Goal: Information Seeking & Learning: Find specific fact

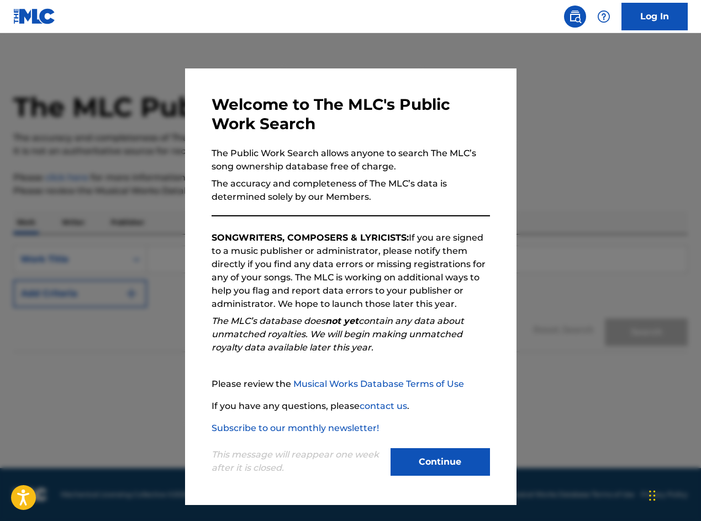
click at [442, 464] on button "Continue" at bounding box center [439, 462] width 99 height 28
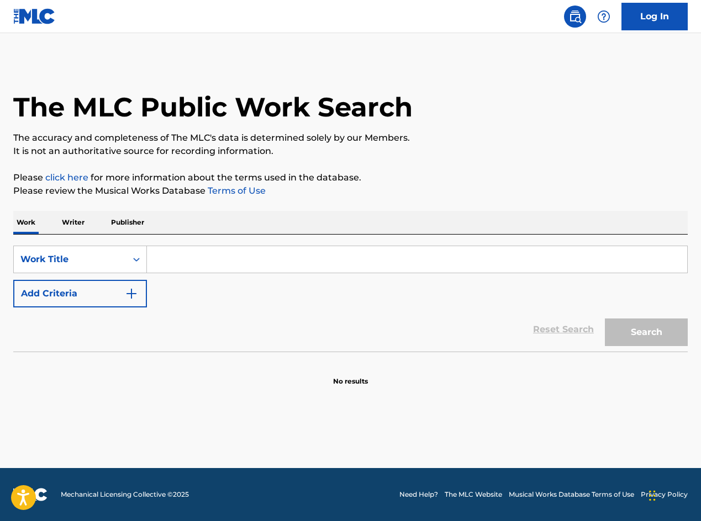
click at [213, 256] on input "Search Form" at bounding box center [417, 259] width 540 height 26
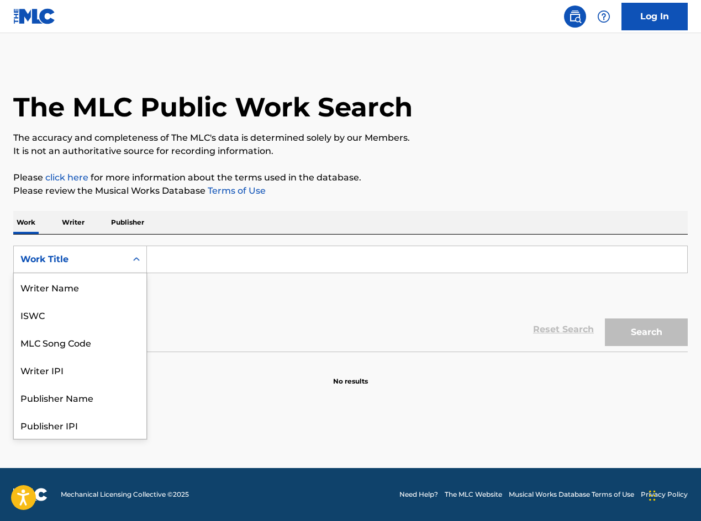
click at [140, 257] on icon "Search Form" at bounding box center [136, 259] width 11 height 11
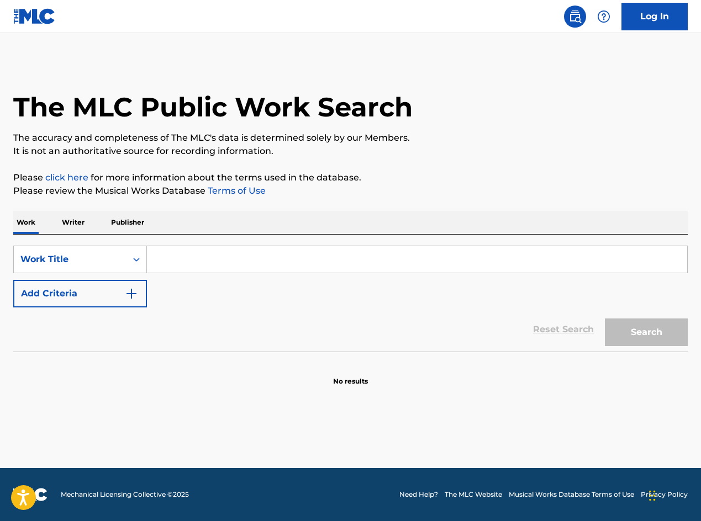
click at [203, 339] on div "Reset Search Search" at bounding box center [350, 329] width 674 height 44
click at [83, 297] on button "Add Criteria" at bounding box center [80, 294] width 134 height 28
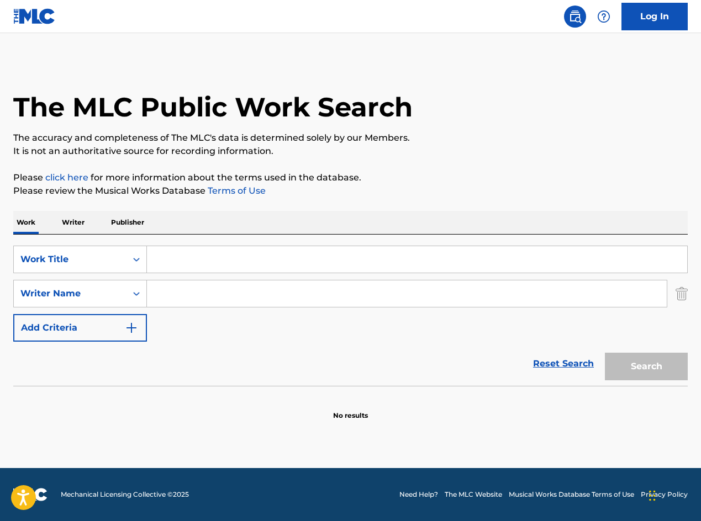
click at [176, 295] on input "Search Form" at bounding box center [406, 293] width 519 height 26
click at [200, 263] on input "Search Form" at bounding box center [417, 259] width 540 height 26
drag, startPoint x: 270, startPoint y: 294, endPoint x: 129, endPoint y: 288, distance: 141.4
click at [128, 289] on div "SearchWithCriteria6e0c6089-2385-4d75-aecc-9049966872aa Writer Name [PERSON_NAME…" at bounding box center [350, 294] width 674 height 28
type input "we all lift together"
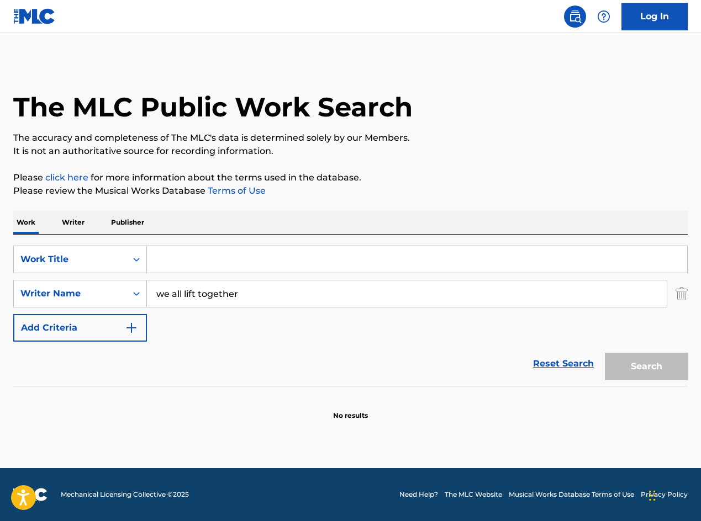
click at [179, 263] on input "Search Form" at bounding box center [417, 259] width 540 height 26
drag, startPoint x: 246, startPoint y: 300, endPoint x: 135, endPoint y: 278, distance: 113.0
click at [135, 278] on div "SearchWithCriteriae2df15e0-964f-4789-b501-ba7fef6b08a2 Work Title SearchWithCri…" at bounding box center [350, 294] width 674 height 96
click at [169, 255] on input "Search Form" at bounding box center [417, 259] width 540 height 26
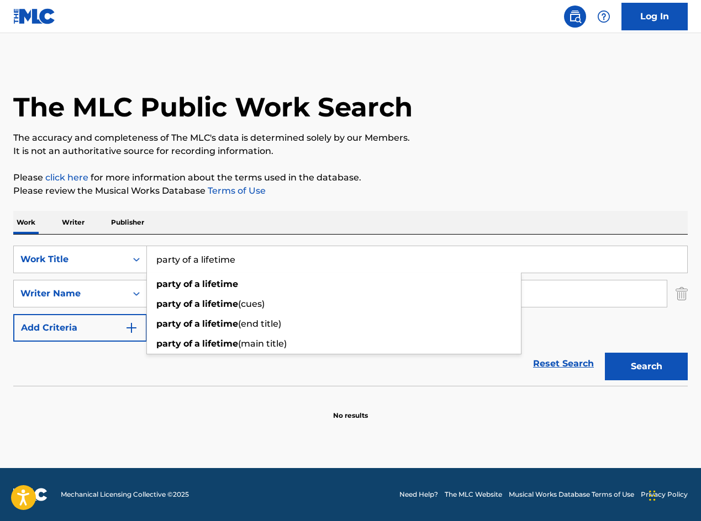
click at [257, 420] on section "No results" at bounding box center [350, 406] width 674 height 29
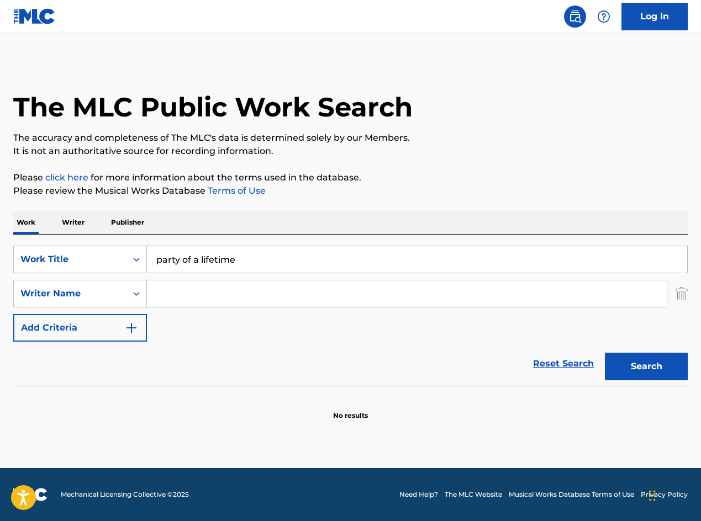
click at [188, 295] on input "Search Form" at bounding box center [406, 293] width 519 height 26
click at [654, 370] on button "Search" at bounding box center [645, 367] width 83 height 28
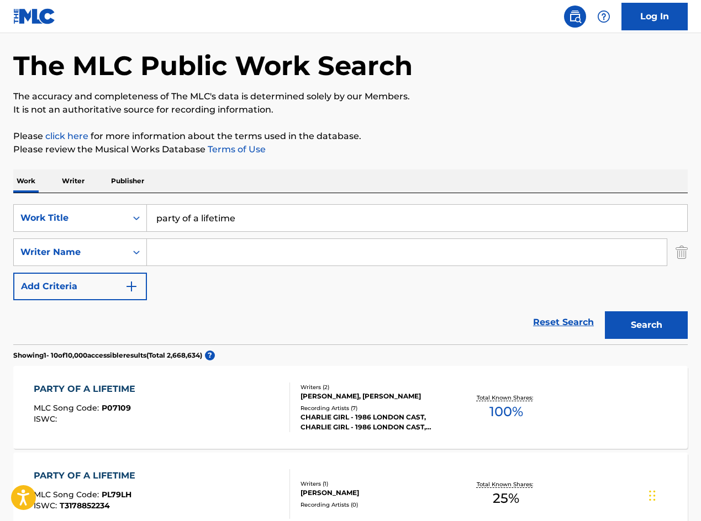
scroll to position [0, 0]
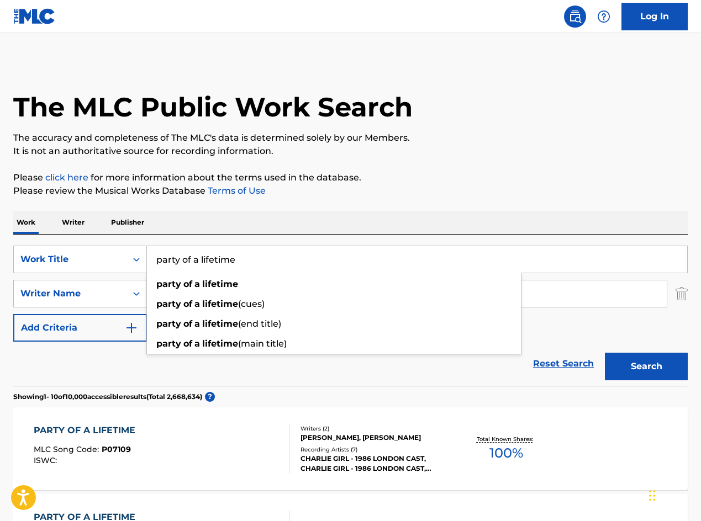
click at [198, 261] on input "party of a lifetime" at bounding box center [417, 259] width 540 height 26
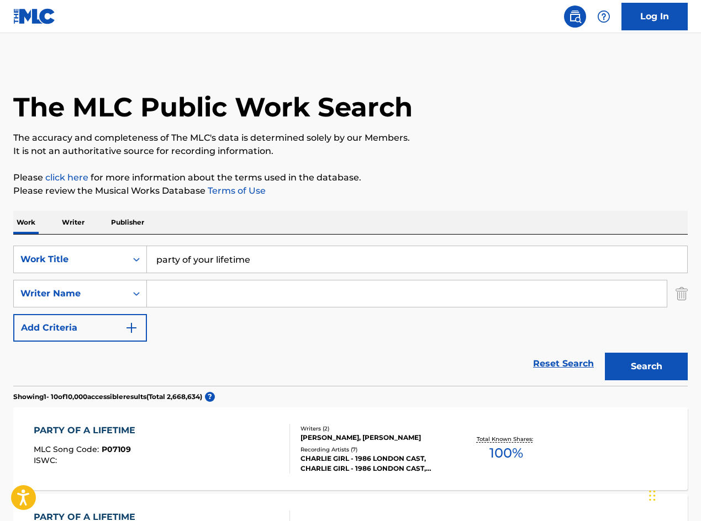
click at [604, 353] on button "Search" at bounding box center [645, 367] width 83 height 28
click at [275, 261] on input "party of your lifetime" at bounding box center [417, 259] width 540 height 26
click at [647, 376] on button "Search" at bounding box center [645, 367] width 83 height 28
drag, startPoint x: 275, startPoint y: 262, endPoint x: 129, endPoint y: 248, distance: 146.9
click at [129, 248] on div "SearchWithCriteriae2df15e0-964f-4789-b501-ba7fef6b08a2 Work Title party of your…" at bounding box center [350, 260] width 674 height 28
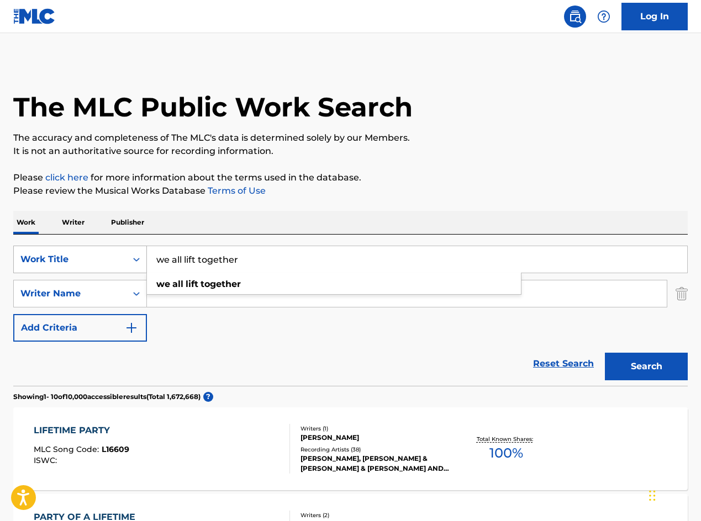
type input "we all lift together"
click at [604, 353] on button "Search" at bounding box center [645, 367] width 83 height 28
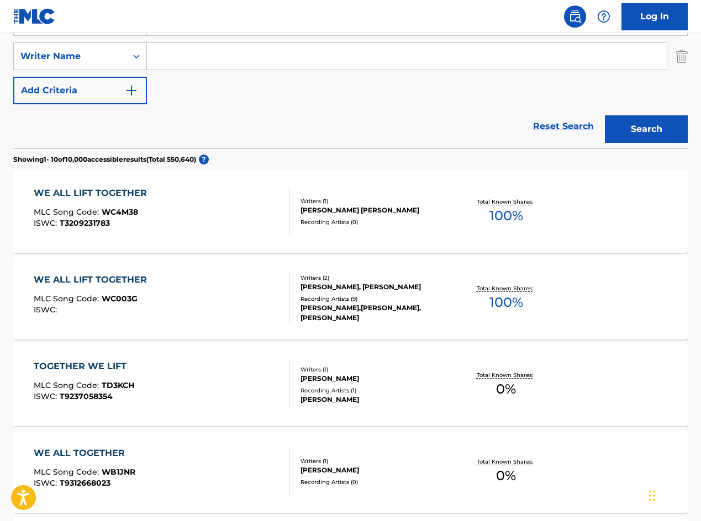
scroll to position [240, 0]
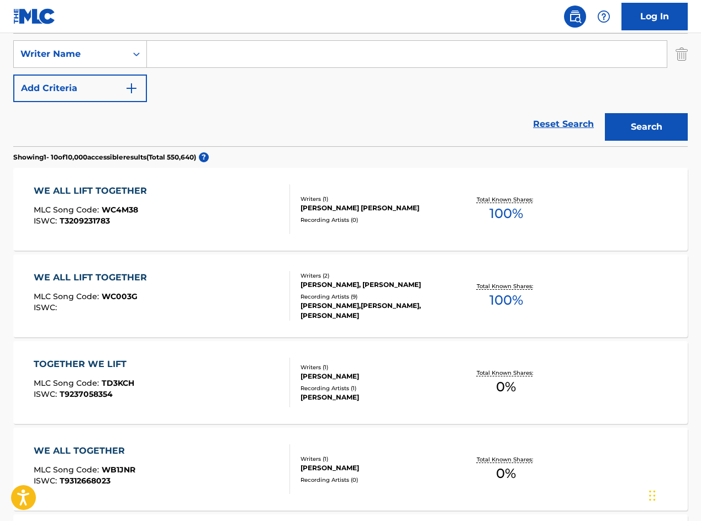
click at [107, 277] on div "WE ALL LIFT TOGETHER" at bounding box center [93, 277] width 119 height 13
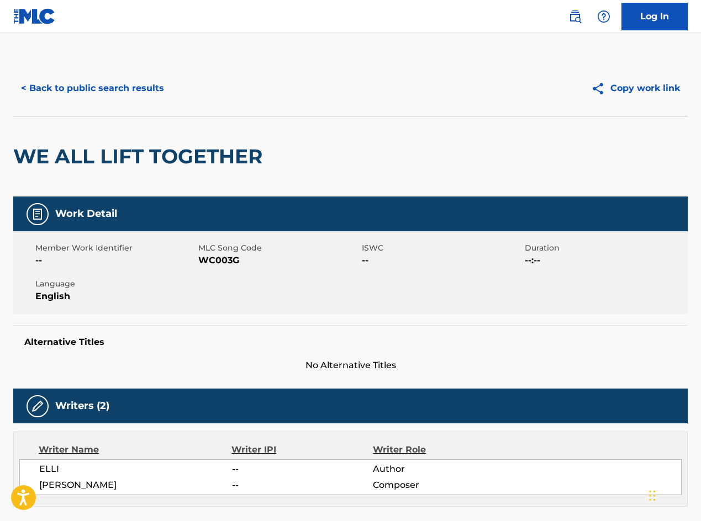
scroll to position [240, 0]
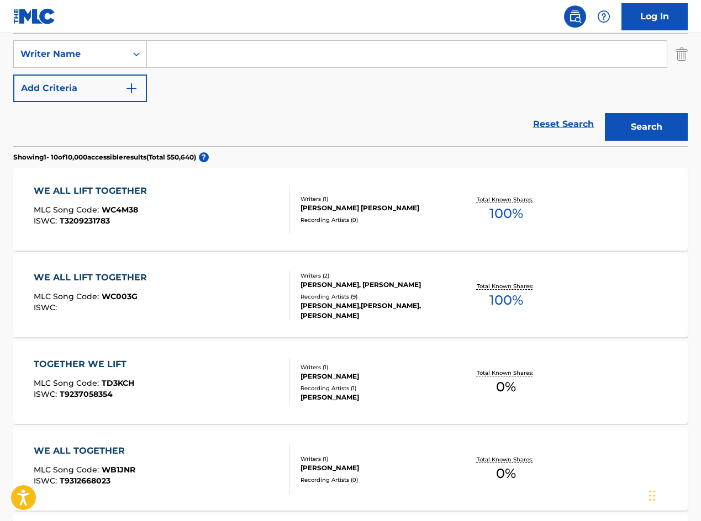
click at [337, 208] on div "[PERSON_NAME] [PERSON_NAME]" at bounding box center [375, 208] width 150 height 10
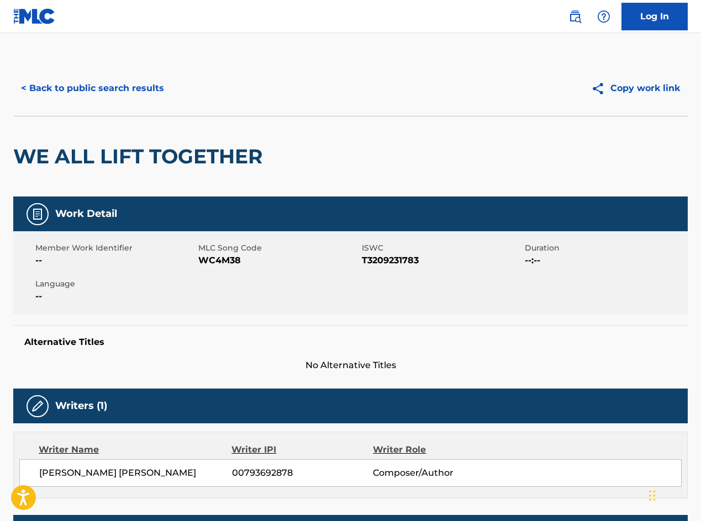
scroll to position [336, 0]
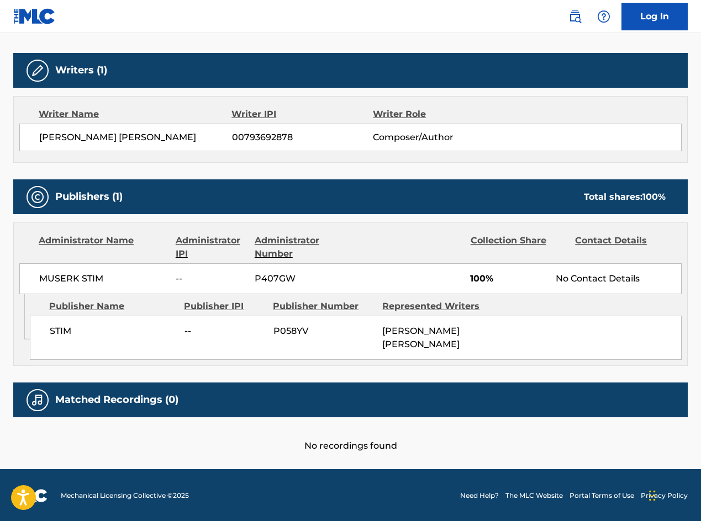
click at [422, 157] on div "Writer Name Writer IPI Writer Role [PERSON_NAME] [PERSON_NAME] 00793692878 Comp…" at bounding box center [350, 129] width 674 height 67
click at [479, 99] on div "Writer Name Writer IPI Writer Role [PERSON_NAME] [PERSON_NAME] 00793692878 Comp…" at bounding box center [350, 129] width 674 height 67
click at [475, 145] on div "[PERSON_NAME] [PERSON_NAME] 00793692878 Composer/Author" at bounding box center [350, 138] width 662 height 28
click at [474, 140] on span "Composer/Author" at bounding box center [437, 137] width 128 height 13
click at [452, 162] on div "Writer Name Writer IPI Writer Role [PERSON_NAME] [PERSON_NAME] 00793692878 Comp…" at bounding box center [350, 129] width 674 height 67
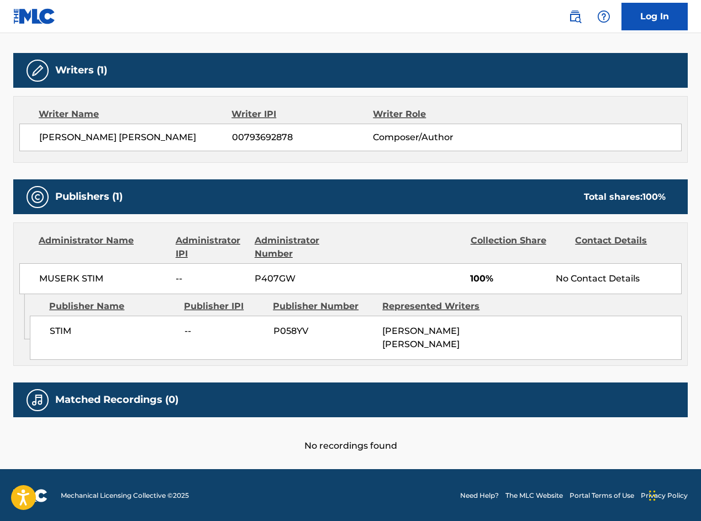
click at [445, 161] on div "Writer Name Writer IPI Writer Role [PERSON_NAME] [PERSON_NAME] 00793692878 Comp…" at bounding box center [350, 129] width 674 height 67
click at [457, 136] on span "Composer/Author" at bounding box center [437, 137] width 128 height 13
drag, startPoint x: 453, startPoint y: 136, endPoint x: 359, endPoint y: 136, distance: 93.8
click at [359, 136] on div "[PERSON_NAME] [PERSON_NAME] 00793692878 Composer/Author" at bounding box center [359, 137] width 641 height 13
click at [296, 145] on div "[PERSON_NAME] [PERSON_NAME] 00793692878 Composer/Author" at bounding box center [350, 138] width 662 height 28
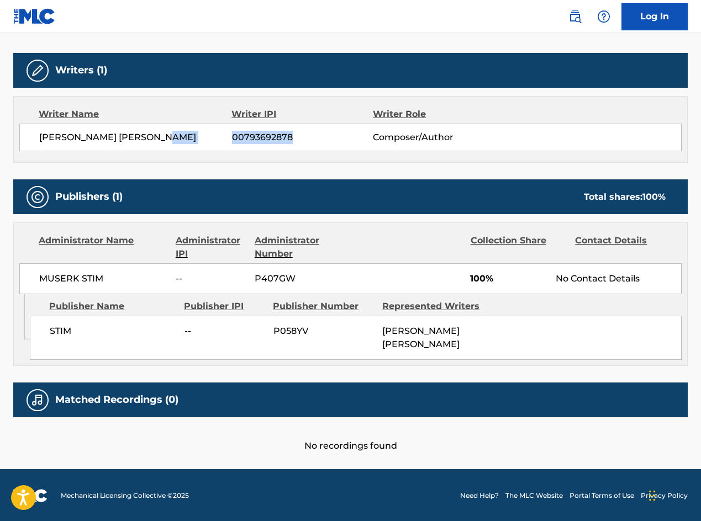
drag, startPoint x: 293, startPoint y: 137, endPoint x: 219, endPoint y: 133, distance: 74.1
click at [219, 133] on div "[PERSON_NAME] [PERSON_NAME] 00793692878 Composer/Author" at bounding box center [359, 137] width 641 height 13
click at [230, 135] on span "[PERSON_NAME] [PERSON_NAME]" at bounding box center [135, 137] width 193 height 13
drag, startPoint x: 100, startPoint y: 275, endPoint x: 82, endPoint y: 275, distance: 18.8
click at [82, 275] on span "MUSERK STIM" at bounding box center [103, 278] width 128 height 13
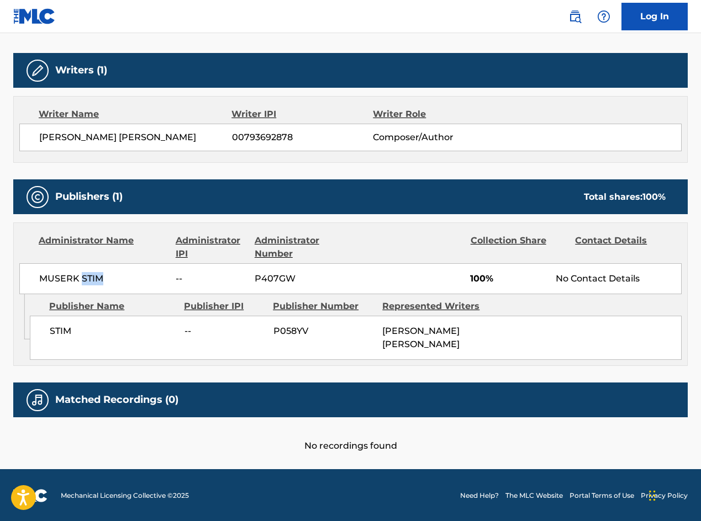
click at [82, 275] on span "MUSERK STIM" at bounding box center [103, 278] width 128 height 13
drag, startPoint x: 82, startPoint y: 276, endPoint x: 107, endPoint y: 280, distance: 25.7
click at [107, 280] on span "MUSERK STIM" at bounding box center [103, 278] width 128 height 13
click at [80, 278] on span "MUSERK STIM" at bounding box center [103, 278] width 128 height 13
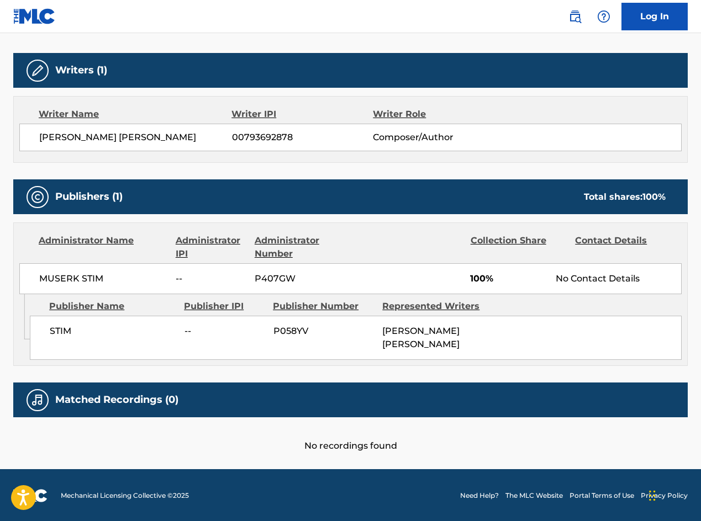
click at [232, 136] on span "00793692878" at bounding box center [302, 137] width 141 height 13
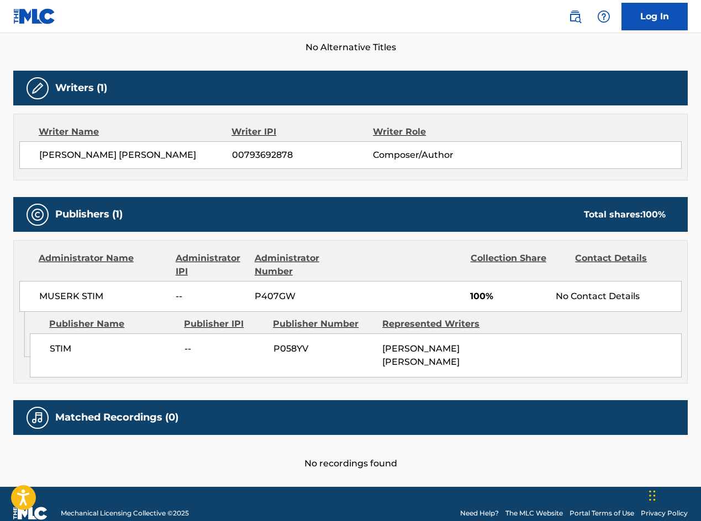
scroll to position [321, 0]
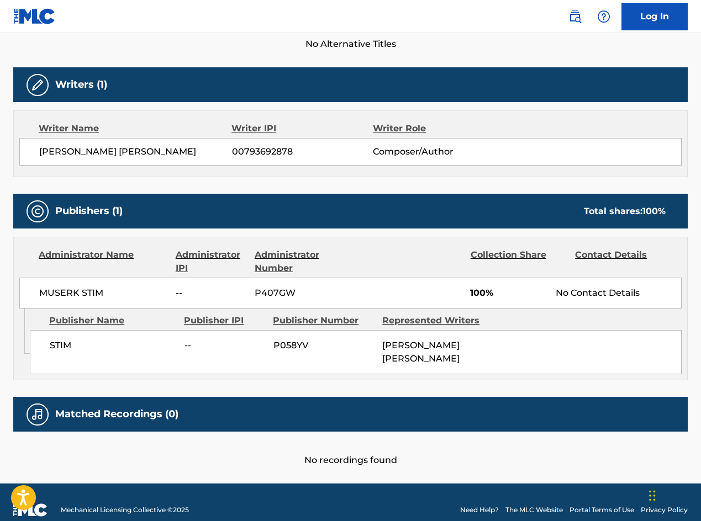
click at [112, 105] on div "Writers (1) Writer Name Writer IPI Writer Role [PERSON_NAME] [PERSON_NAME] 0079…" at bounding box center [350, 122] width 674 height 110
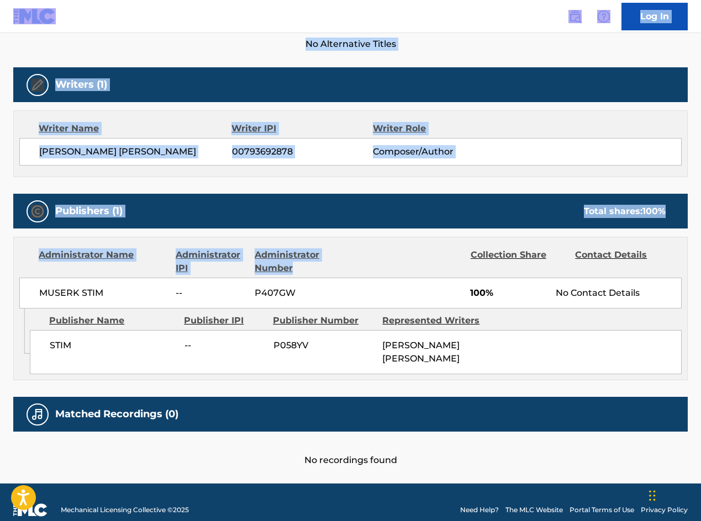
drag, startPoint x: 10, startPoint y: 3, endPoint x: 425, endPoint y: 264, distance: 489.5
click at [427, 264] on div "Log In < Back to public search results Copy work link WE ALL LIFT TOGETHER Work…" at bounding box center [350, 108] width 701 height 858
click at [360, 233] on div "Publishers (1) Total shares: 100 % Administrator Name Administrator IPI Adminis…" at bounding box center [350, 287] width 674 height 187
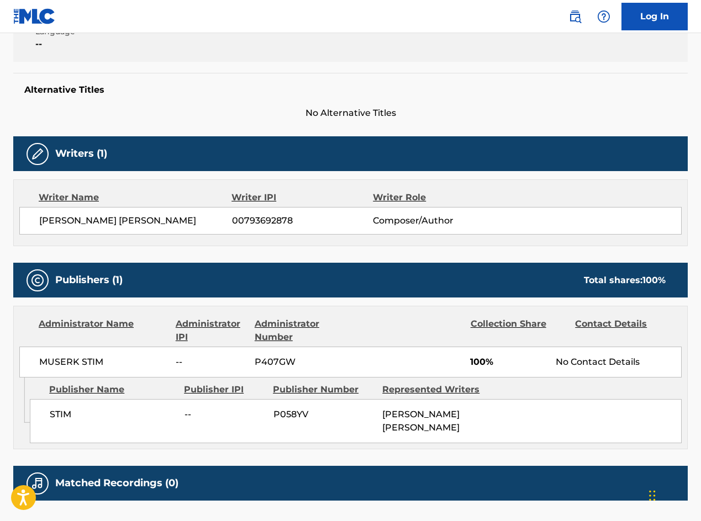
scroll to position [336, 0]
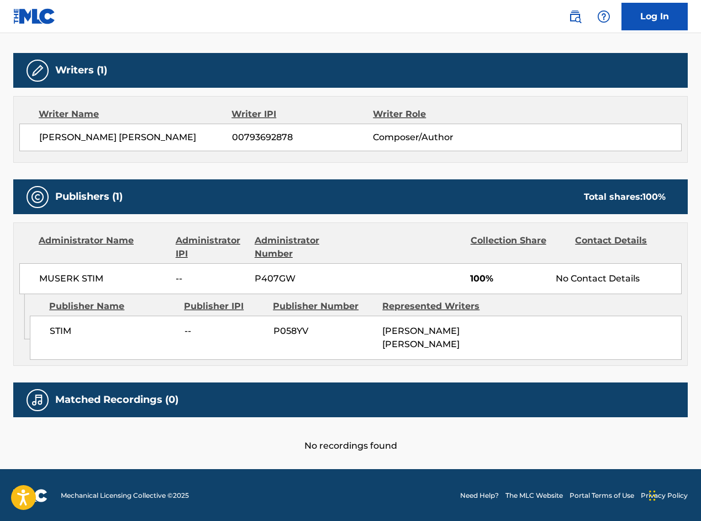
click at [655, 15] on link "Log In" at bounding box center [654, 17] width 66 height 28
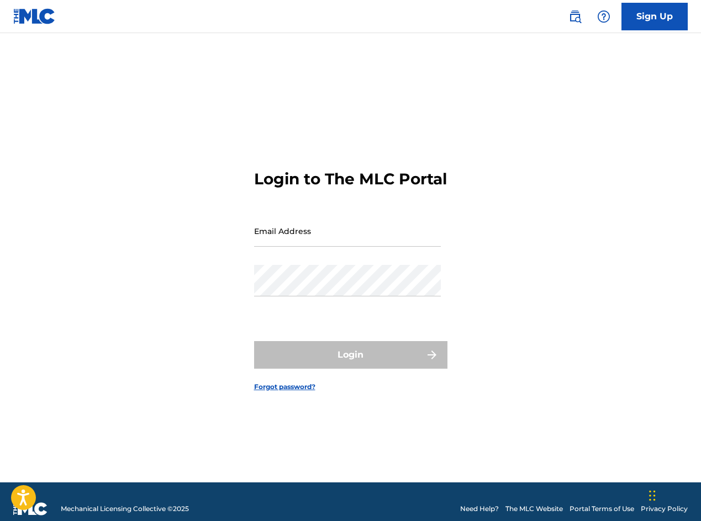
click at [290, 246] on input "Email Address" at bounding box center [347, 230] width 187 height 31
click at [256, 315] on div "Password" at bounding box center [347, 290] width 187 height 50
